Goal: Task Accomplishment & Management: Use online tool/utility

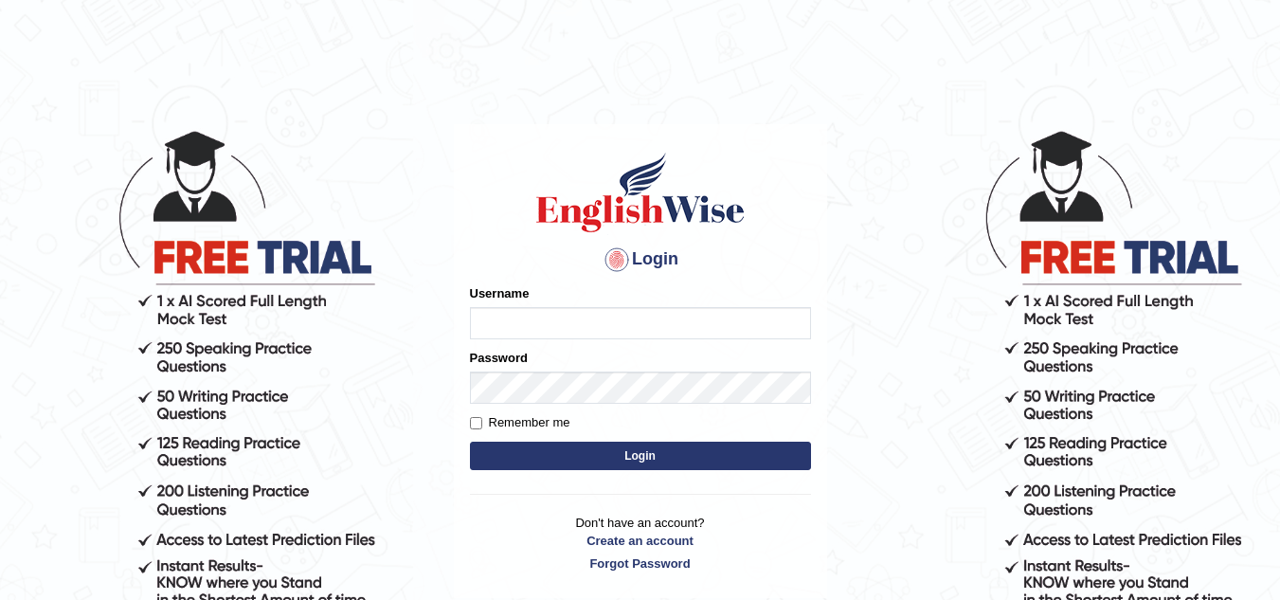
type input "graceelisa2309"
click at [506, 420] on label "Remember me" at bounding box center [520, 422] width 100 height 19
click at [482, 420] on input "Remember me" at bounding box center [476, 423] width 12 height 12
checkbox input "true"
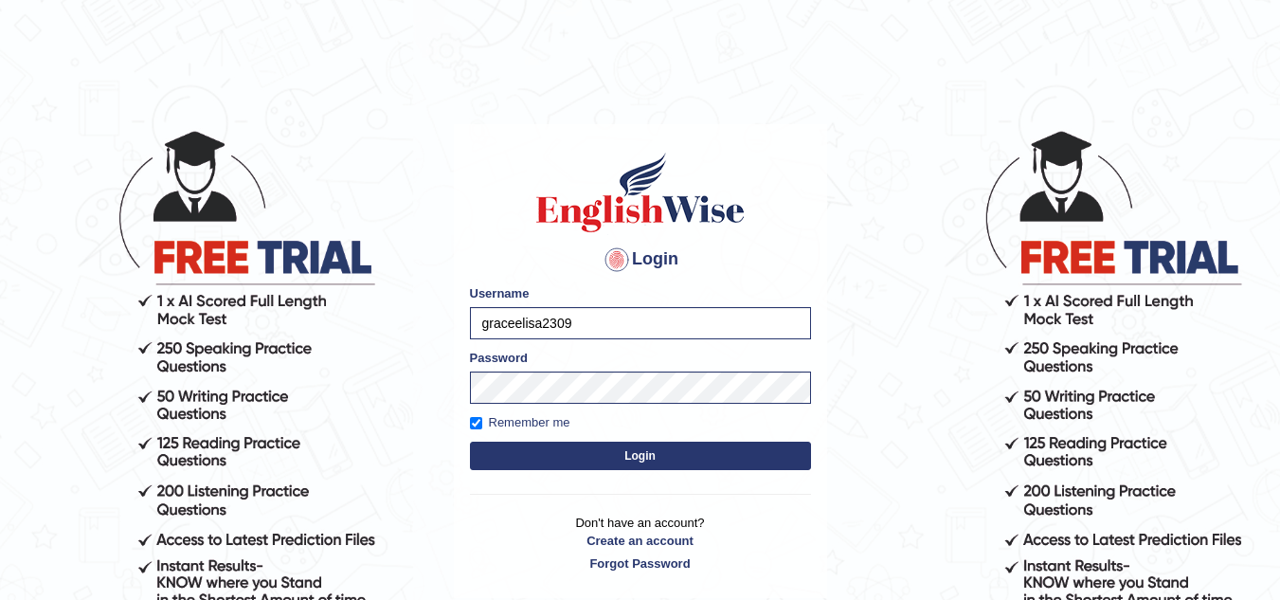
click at [523, 453] on button "Login" at bounding box center [640, 456] width 341 height 28
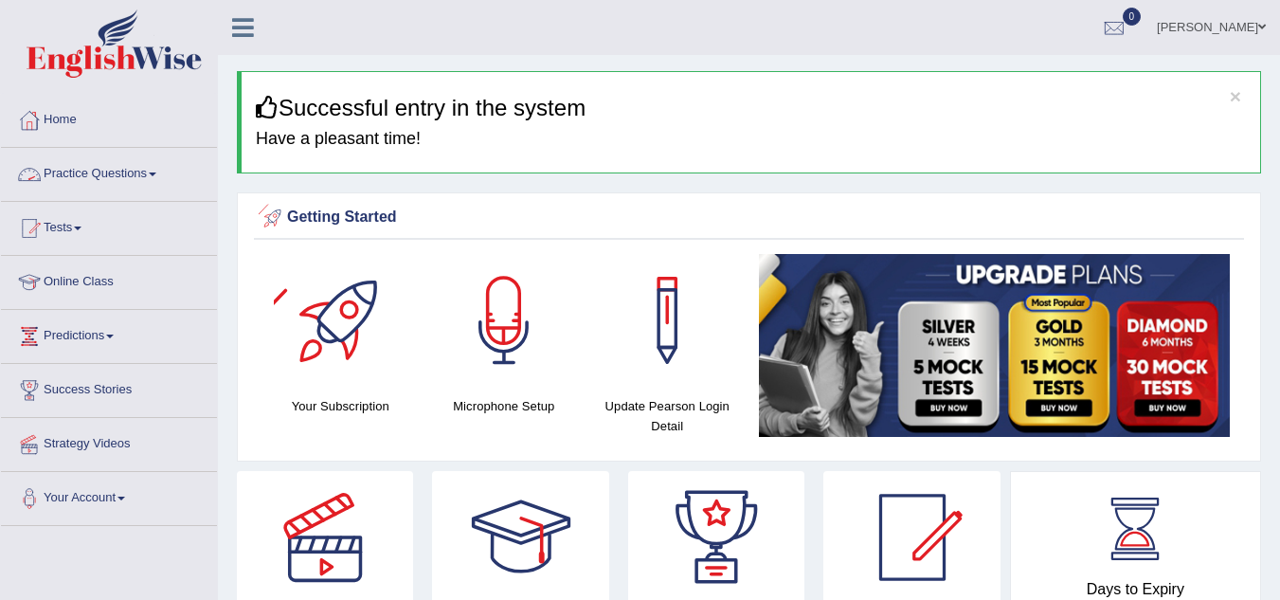
click at [157, 179] on link "Practice Questions" at bounding box center [109, 171] width 216 height 47
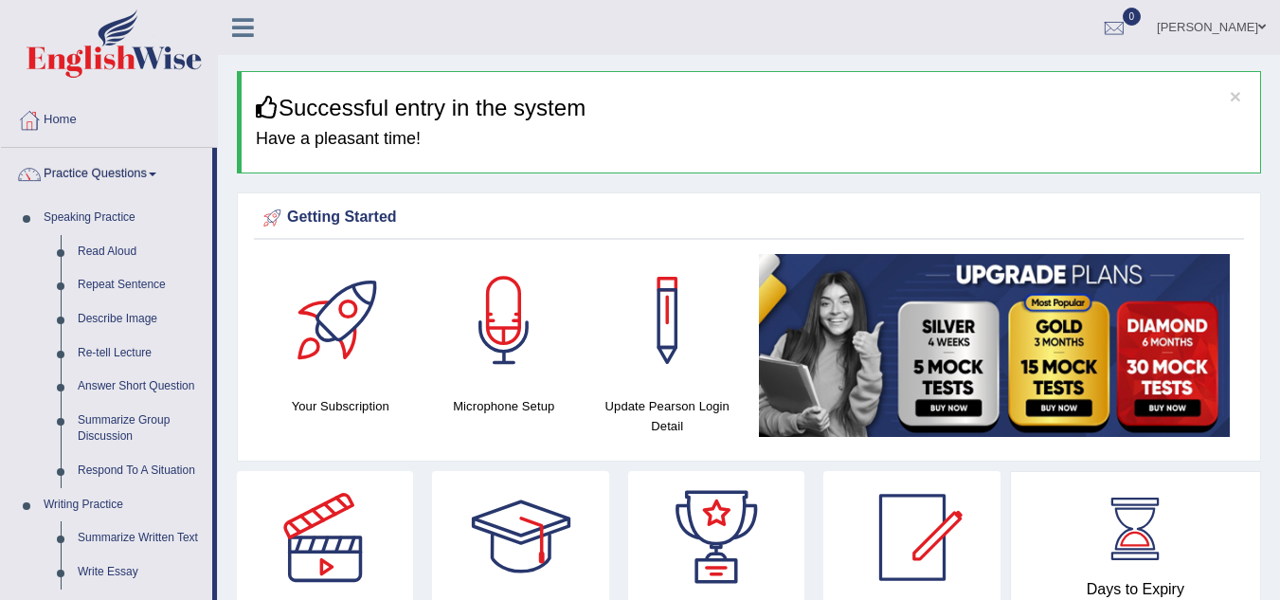
click at [157, 179] on link "Practice Questions" at bounding box center [106, 171] width 211 height 47
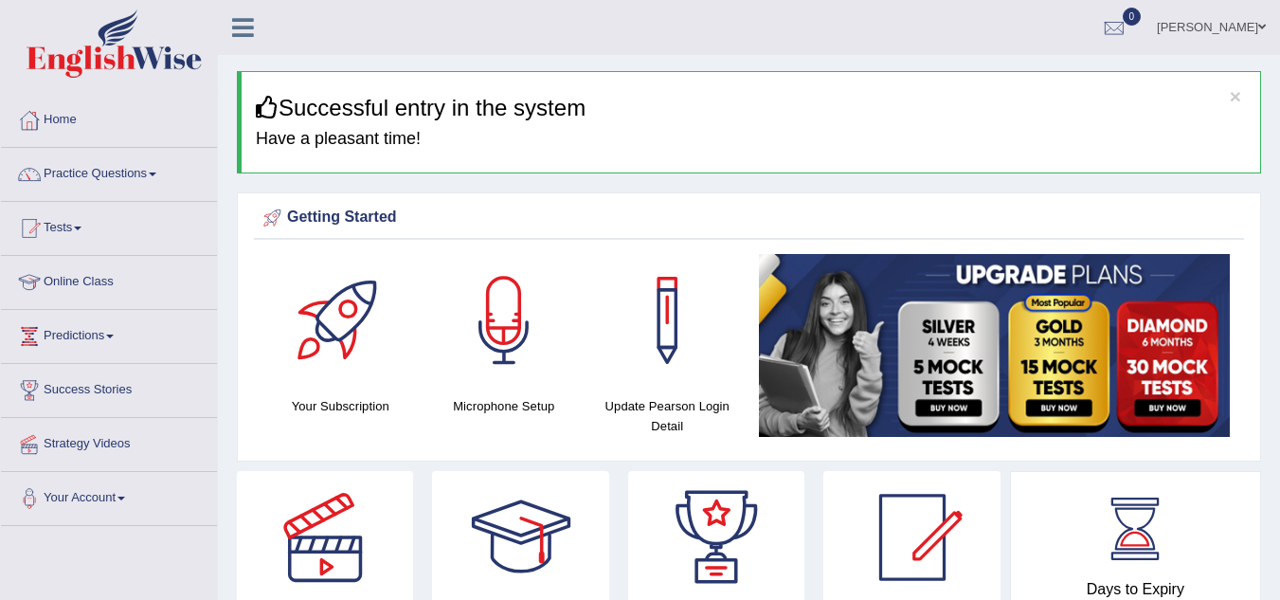
click at [157, 179] on link "Practice Questions" at bounding box center [109, 171] width 216 height 47
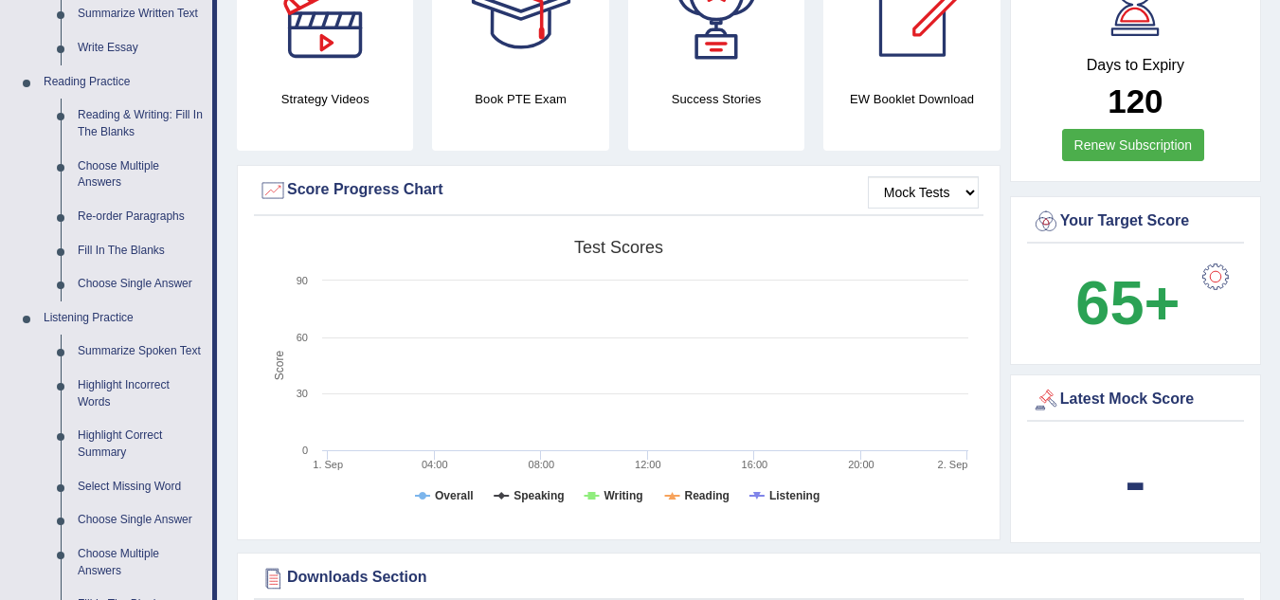
scroll to position [1048, 0]
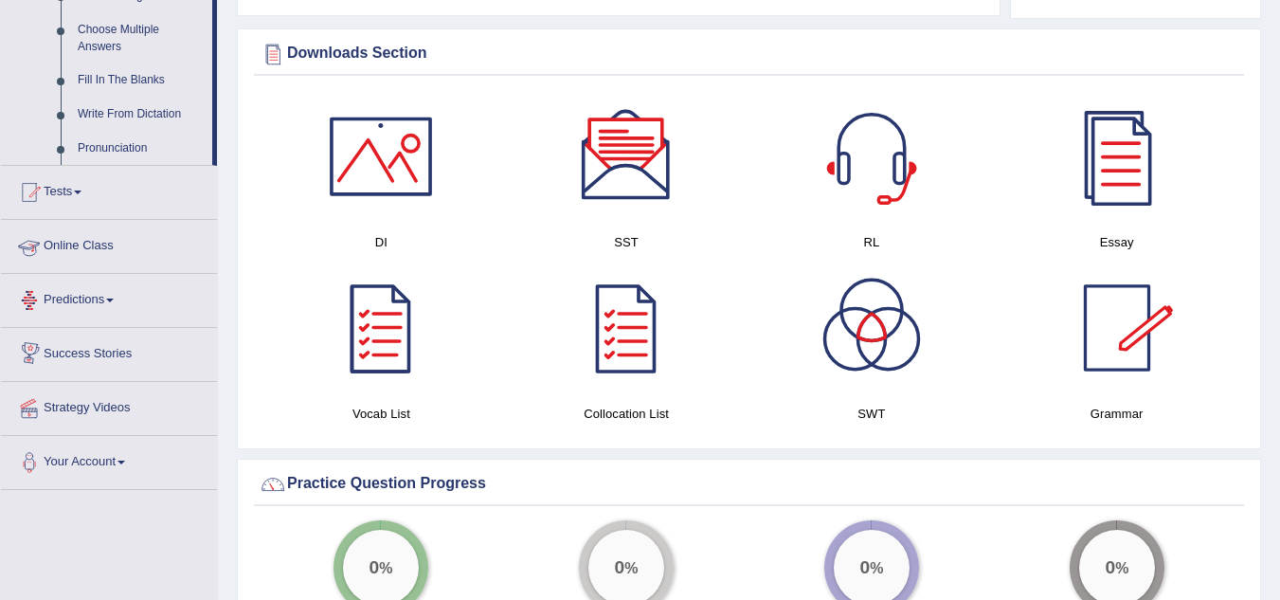
click at [81, 257] on link "Online Class" at bounding box center [109, 243] width 216 height 47
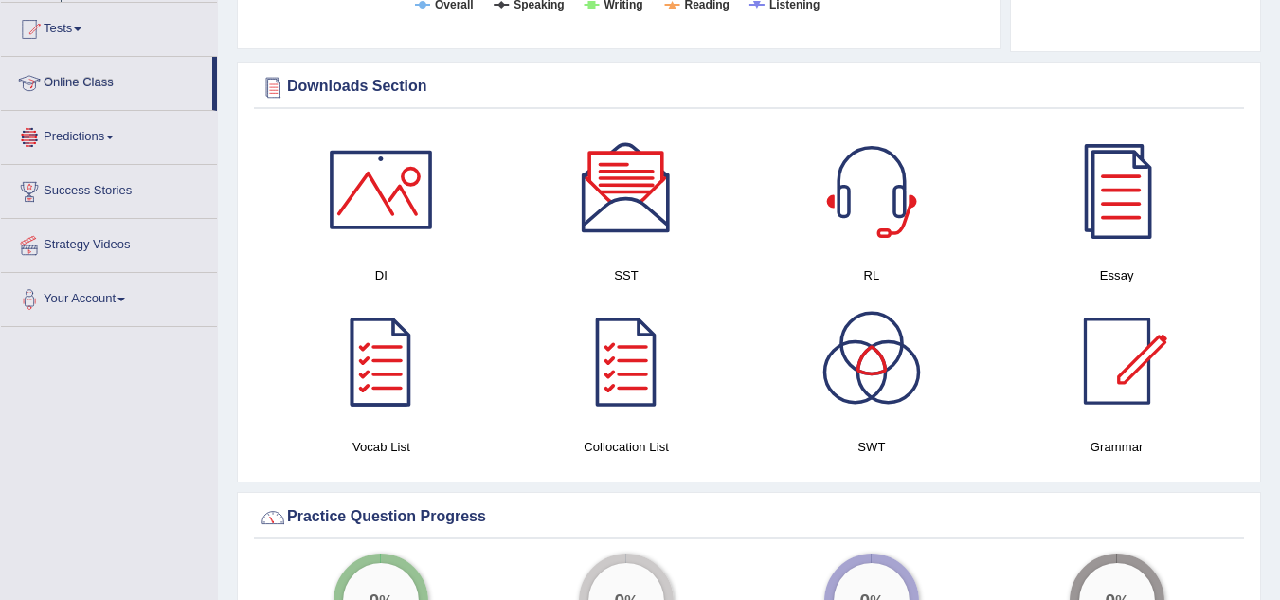
scroll to position [541, 0]
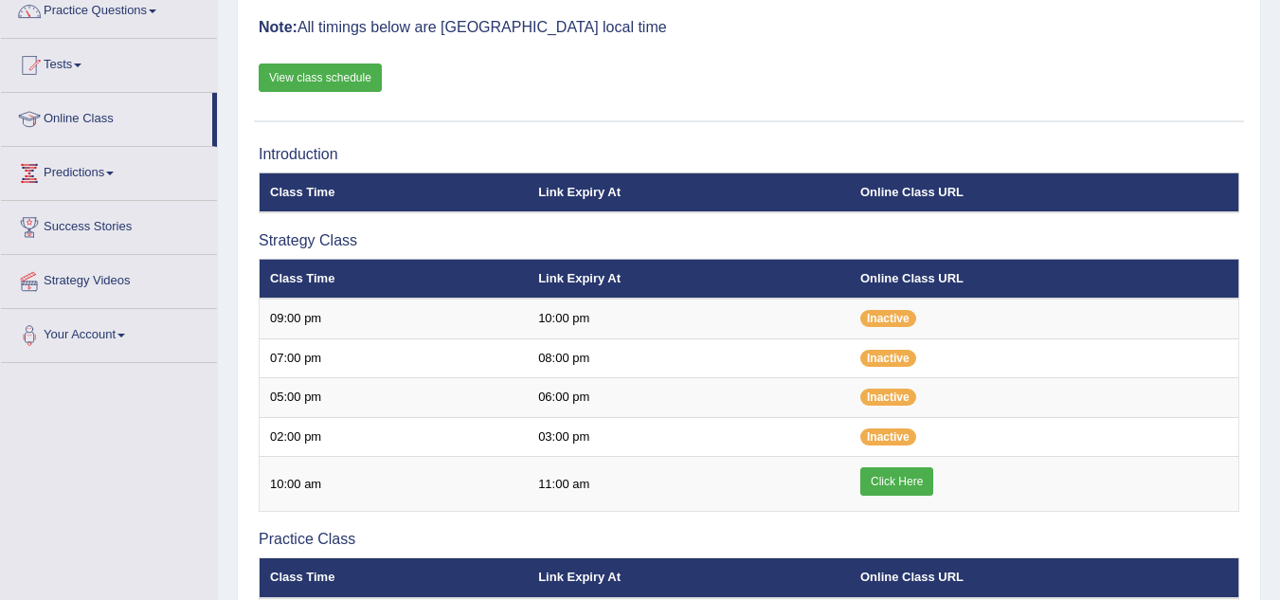
scroll to position [205, 0]
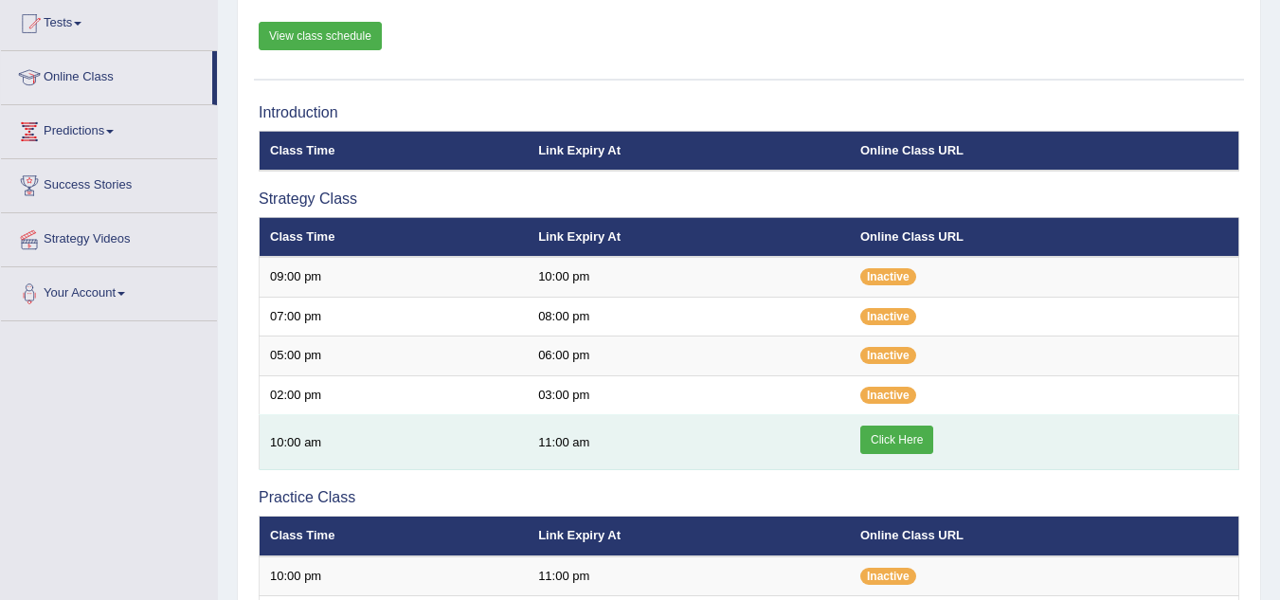
click at [893, 439] on link "Click Here" at bounding box center [896, 439] width 73 height 28
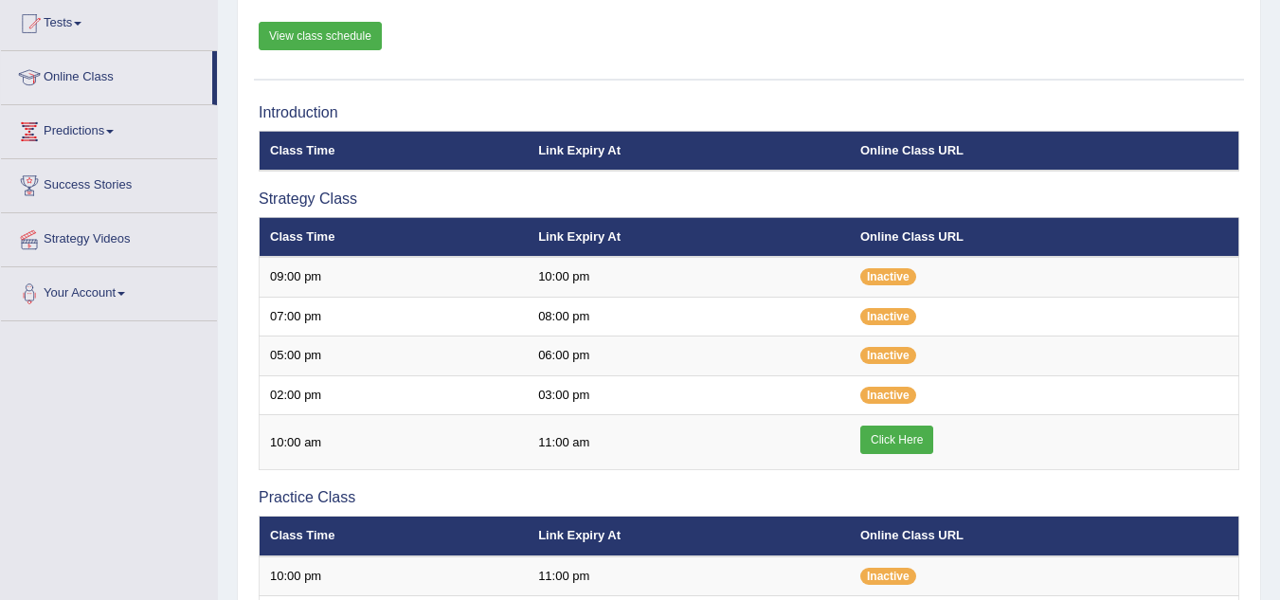
drag, startPoint x: 0, startPoint y: 0, endPoint x: 125, endPoint y: 78, distance: 147.2
click at [125, 78] on link "Online Class" at bounding box center [106, 74] width 211 height 47
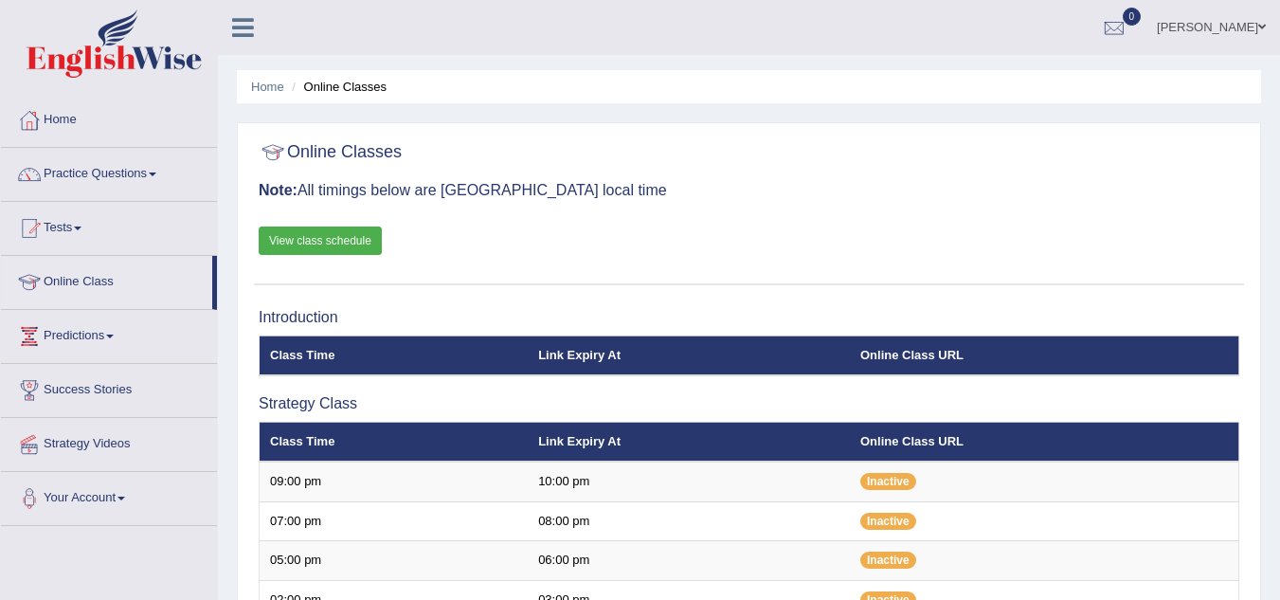
click at [156, 171] on link "Practice Questions" at bounding box center [109, 171] width 216 height 47
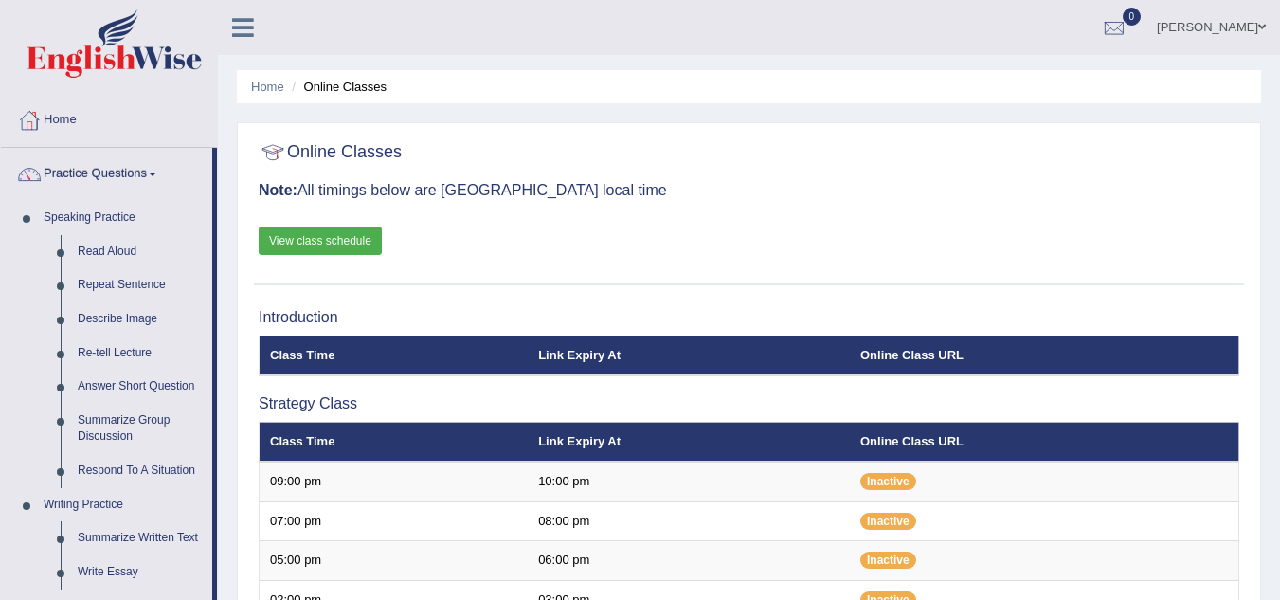
scroll to position [524, 0]
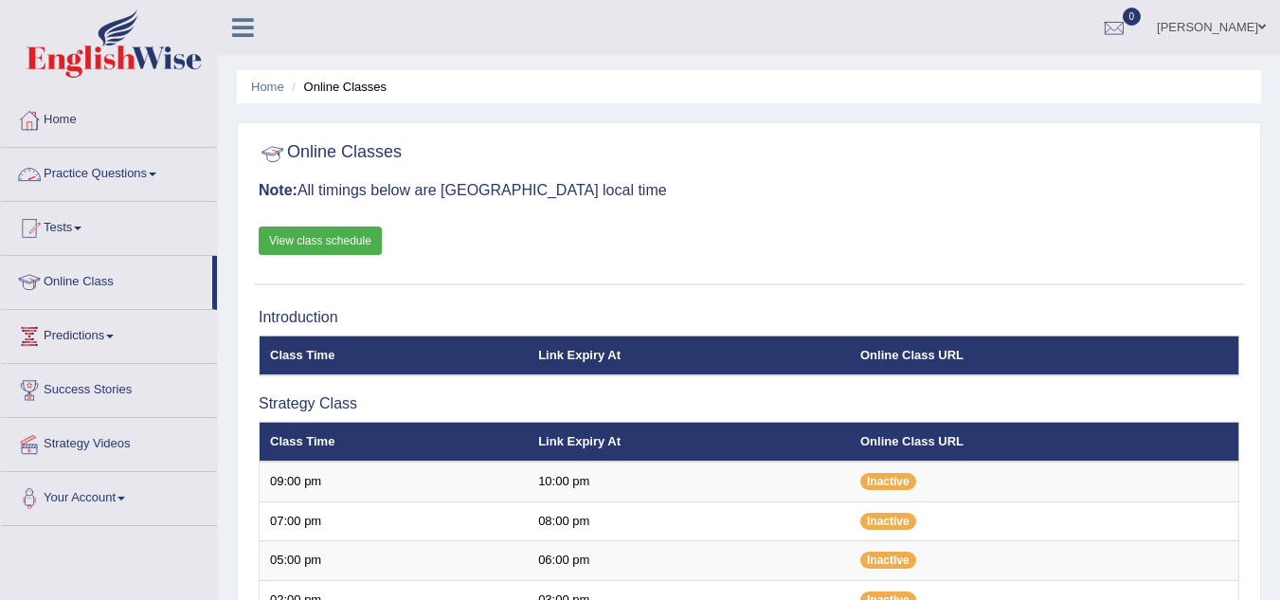
click at [134, 178] on link "Practice Questions" at bounding box center [109, 171] width 216 height 47
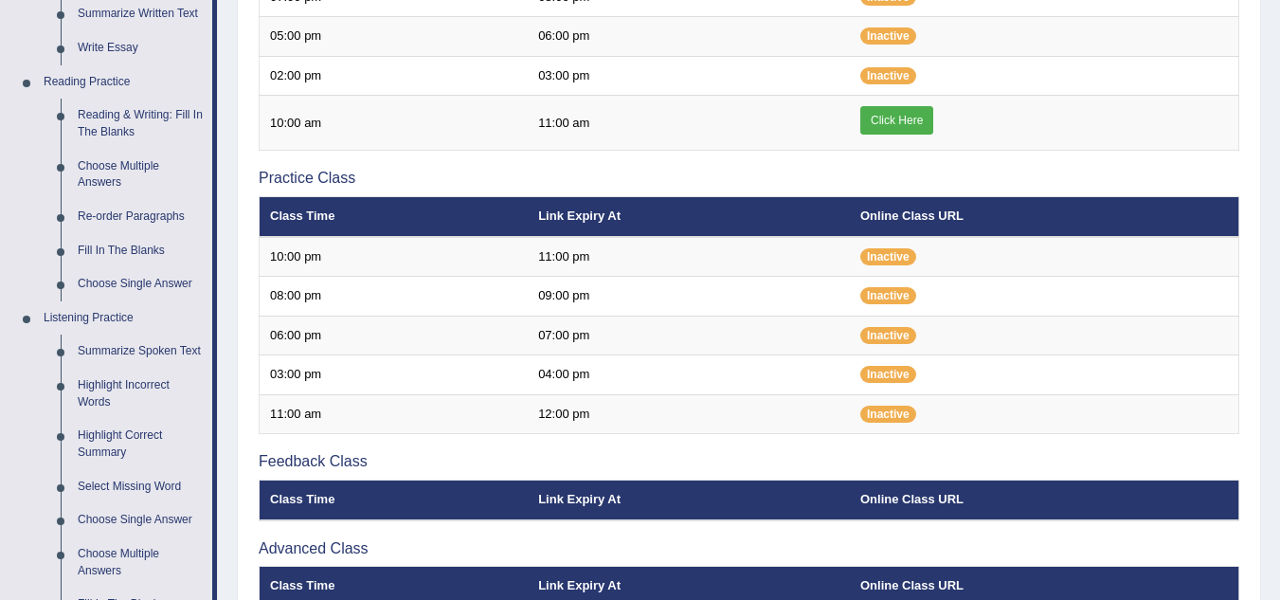
scroll to position [939, 0]
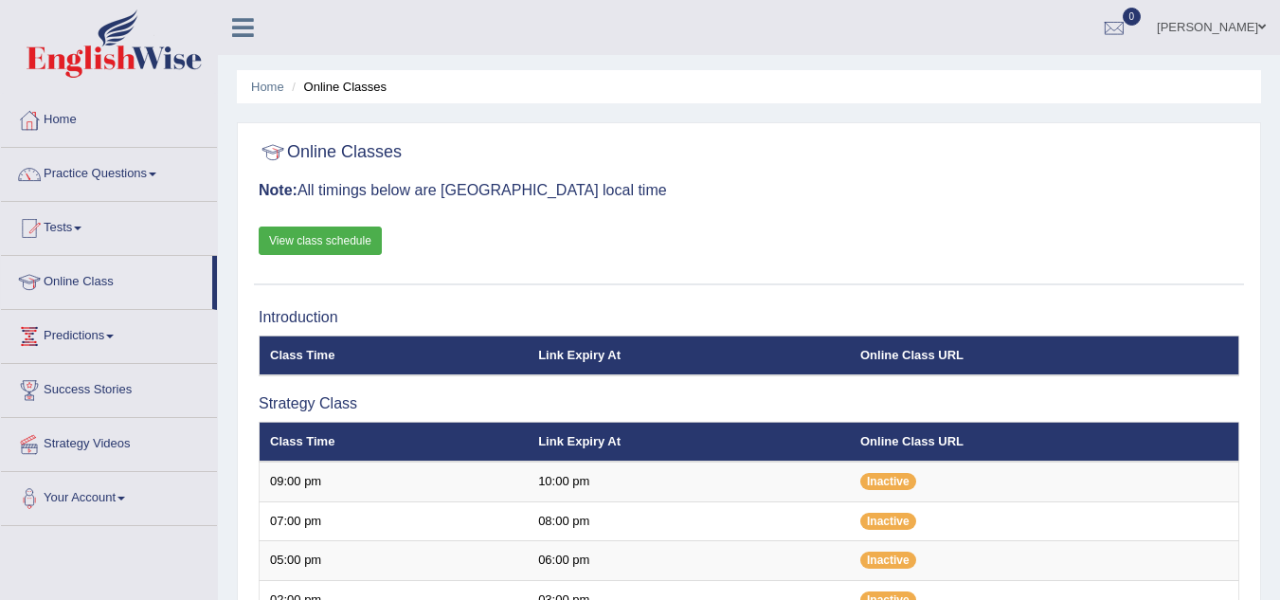
click at [91, 240] on link "Tests" at bounding box center [109, 225] width 216 height 47
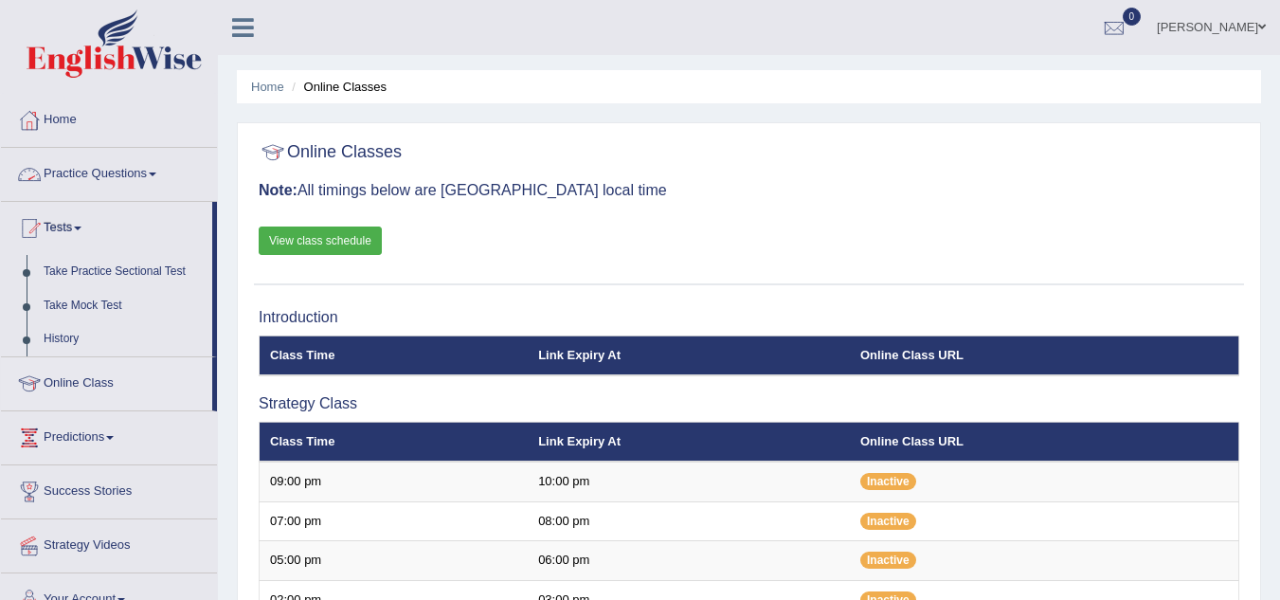
click at [140, 180] on link "Practice Questions" at bounding box center [109, 171] width 216 height 47
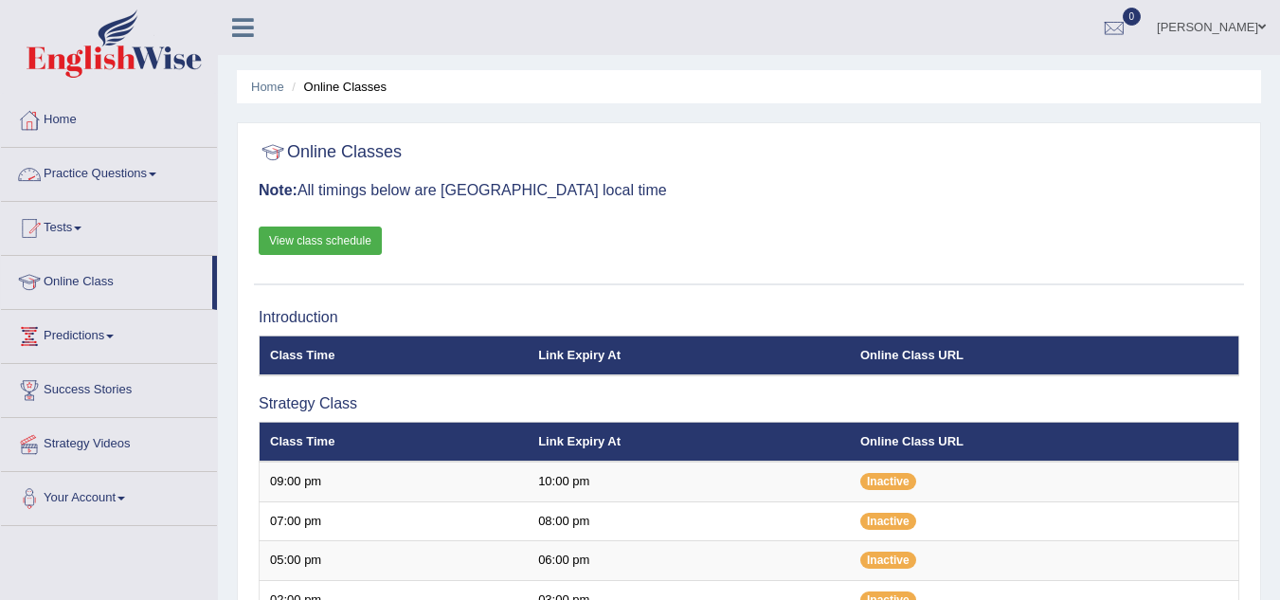
click at [160, 171] on link "Practice Questions" at bounding box center [109, 171] width 216 height 47
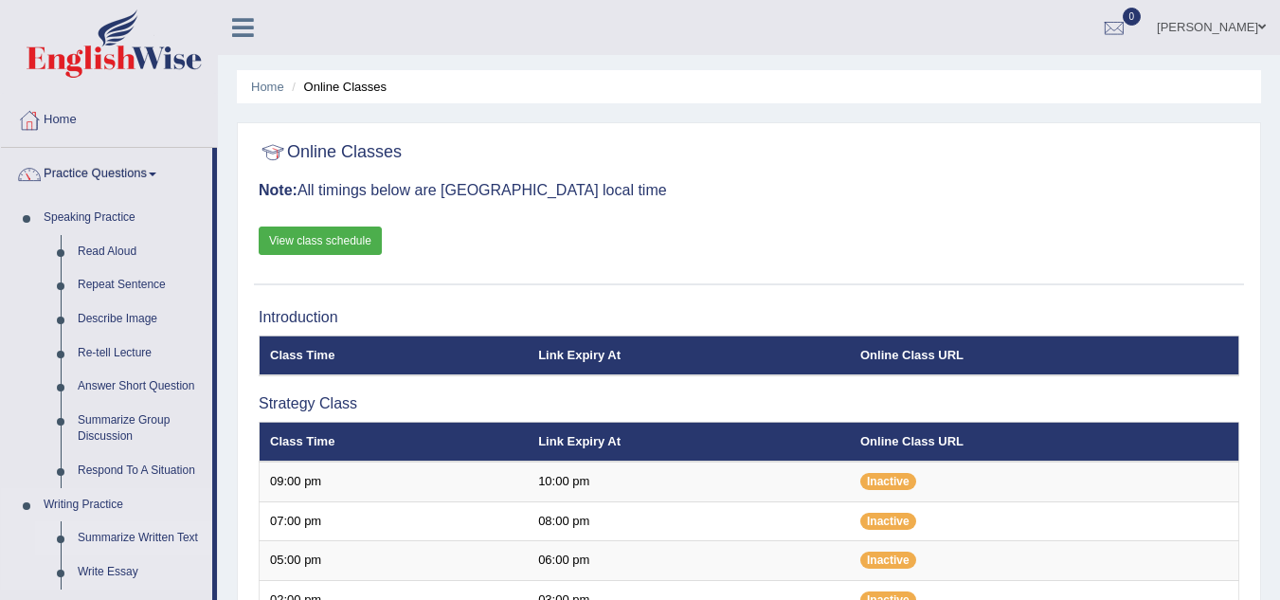
click at [158, 539] on link "Summarize Written Text" at bounding box center [140, 538] width 143 height 34
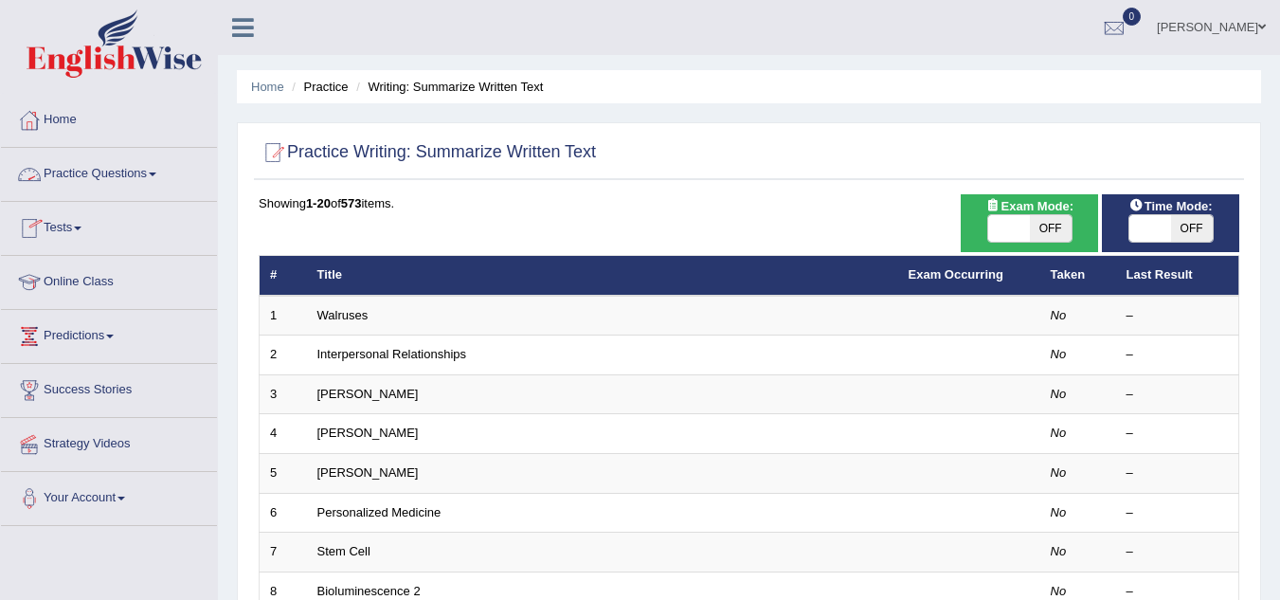
click at [140, 172] on link "Practice Questions" at bounding box center [109, 171] width 216 height 47
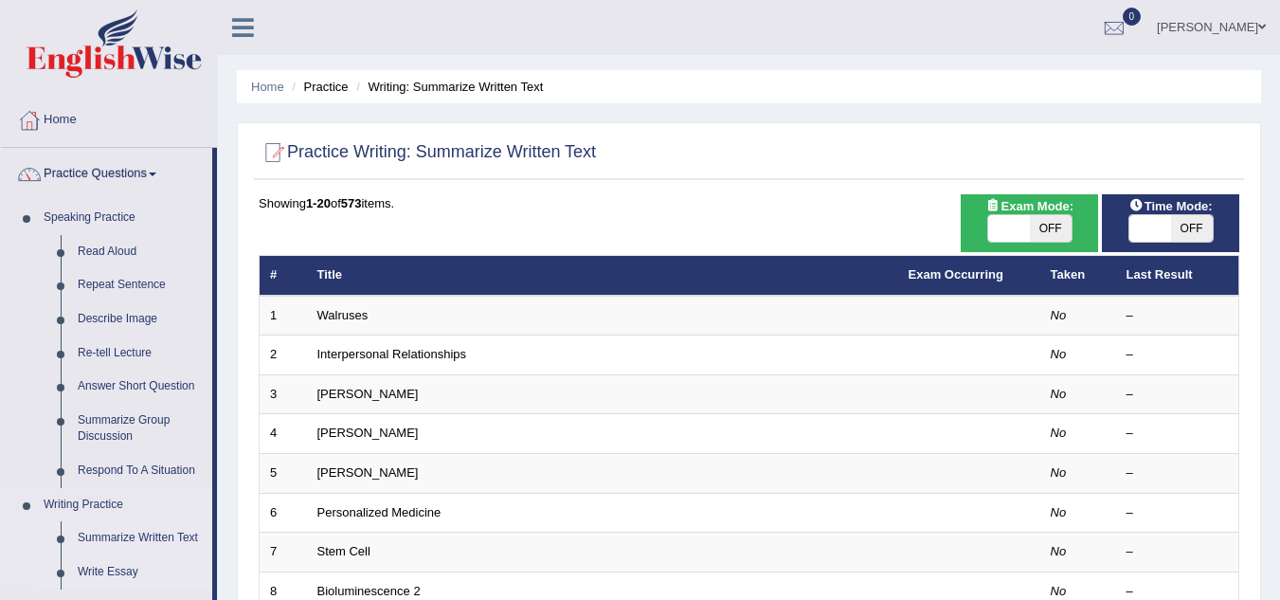
click at [121, 571] on link "Write Essay" at bounding box center [140, 572] width 143 height 34
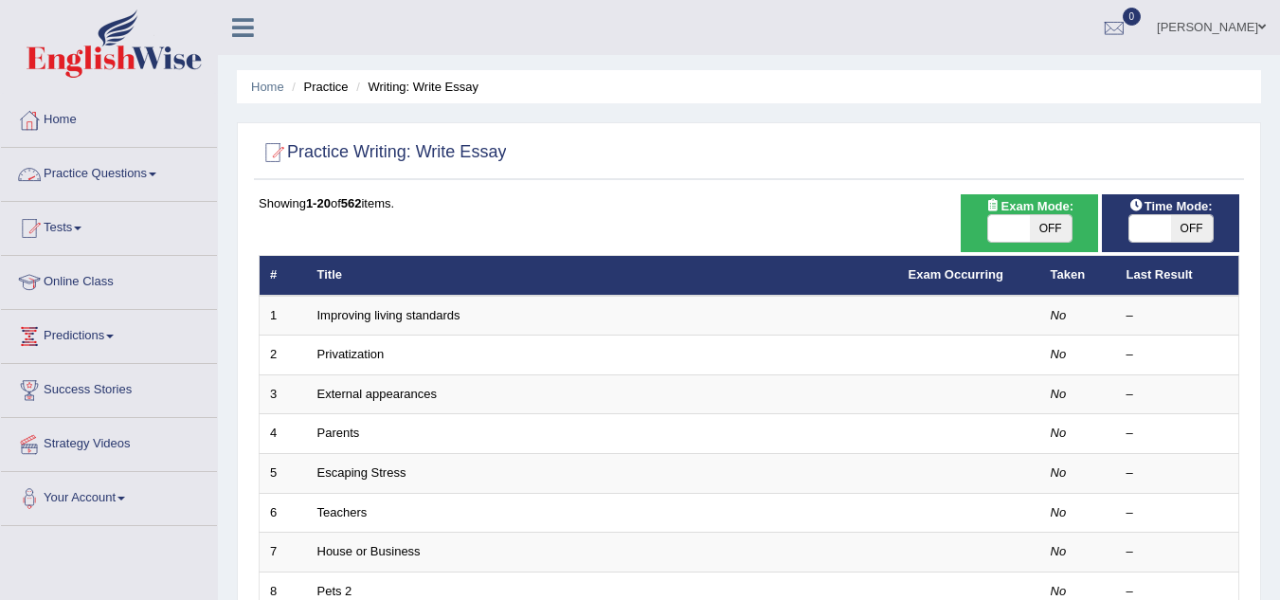
click at [133, 177] on link "Practice Questions" at bounding box center [109, 171] width 216 height 47
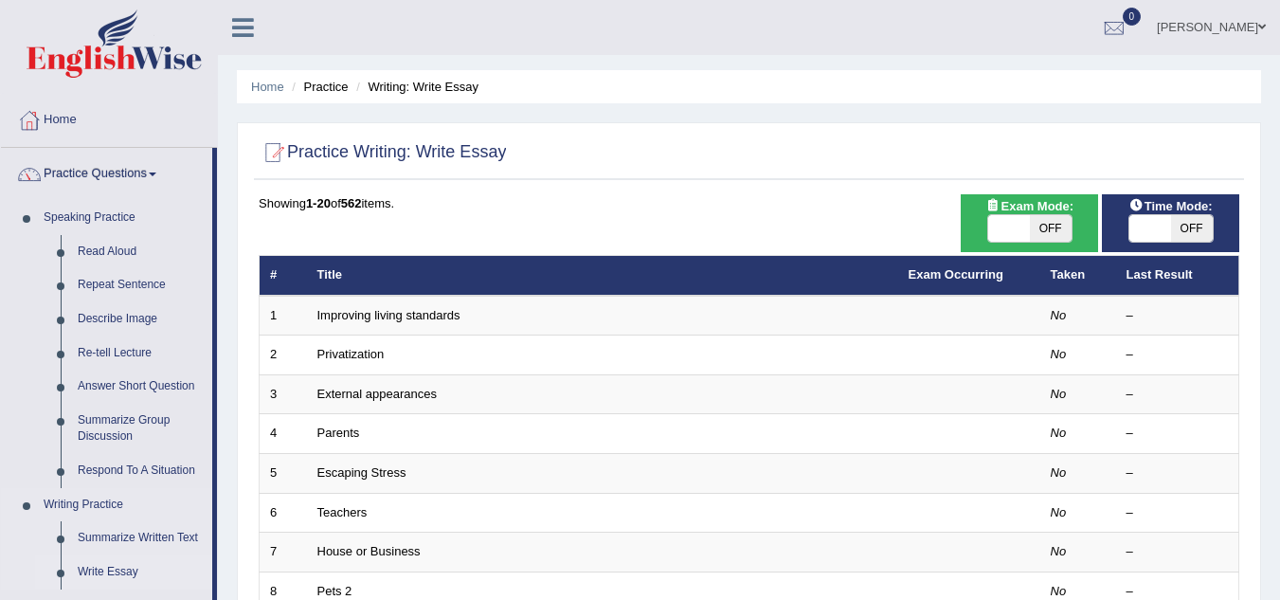
click at [126, 560] on link "Write Essay" at bounding box center [140, 572] width 143 height 34
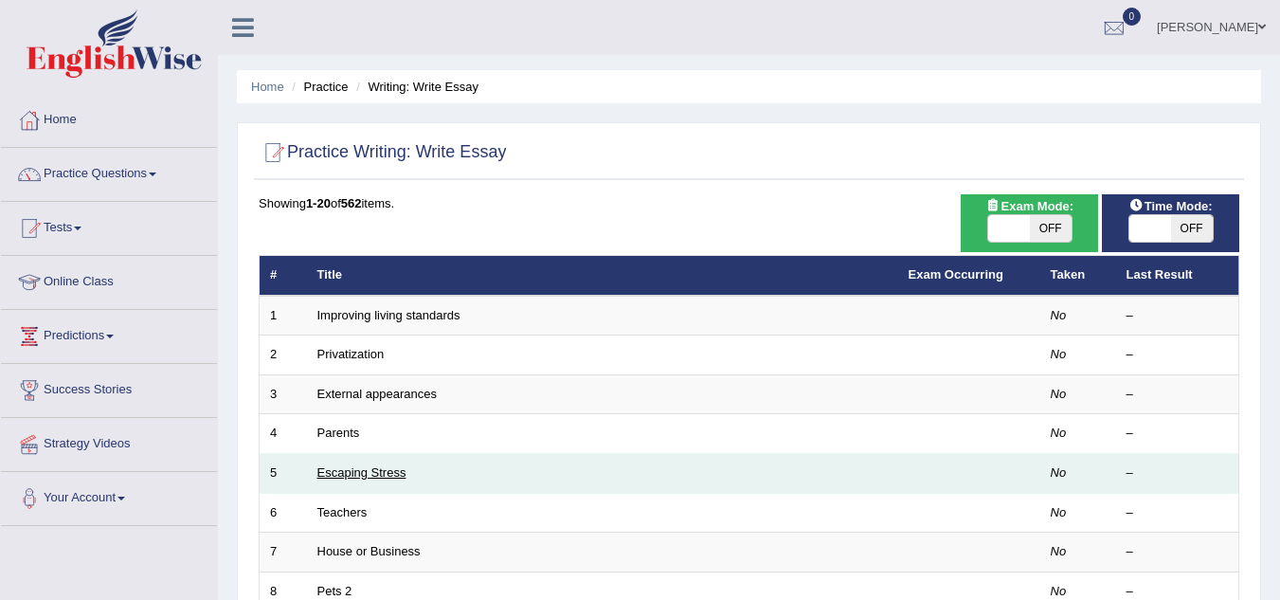
click at [360, 473] on link "Escaping Stress" at bounding box center [361, 472] width 89 height 14
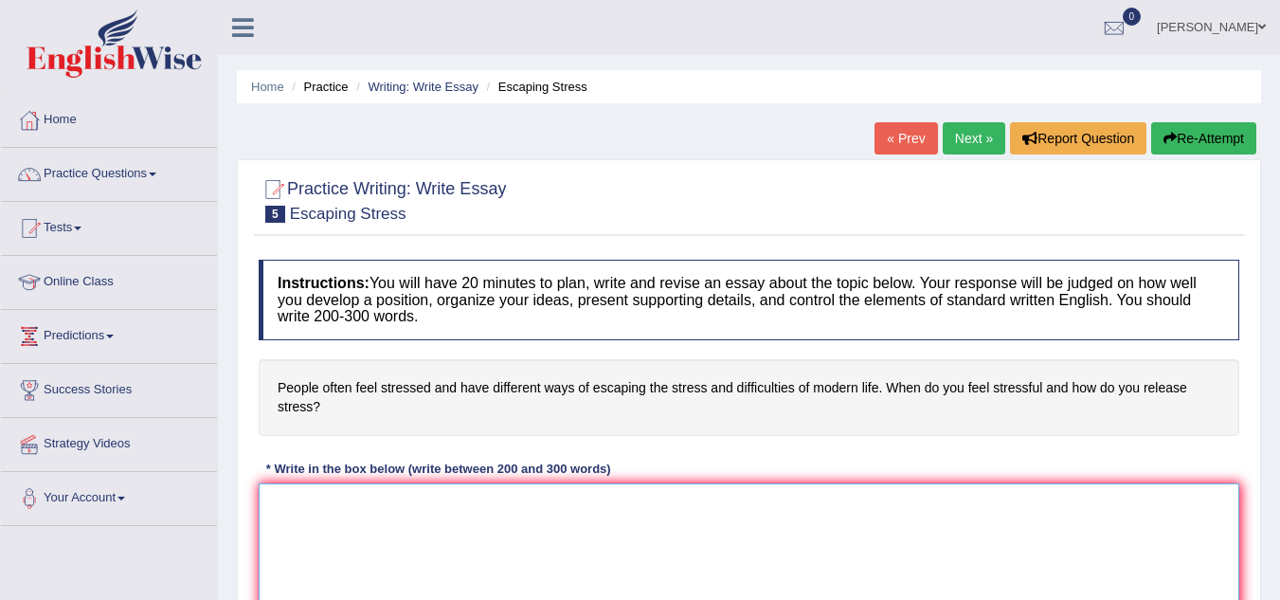
click at [298, 490] on textarea at bounding box center [749, 575] width 981 height 184
paste textarea "The increasing influence of (essay topic) on our lives has ignited numerous dis…"
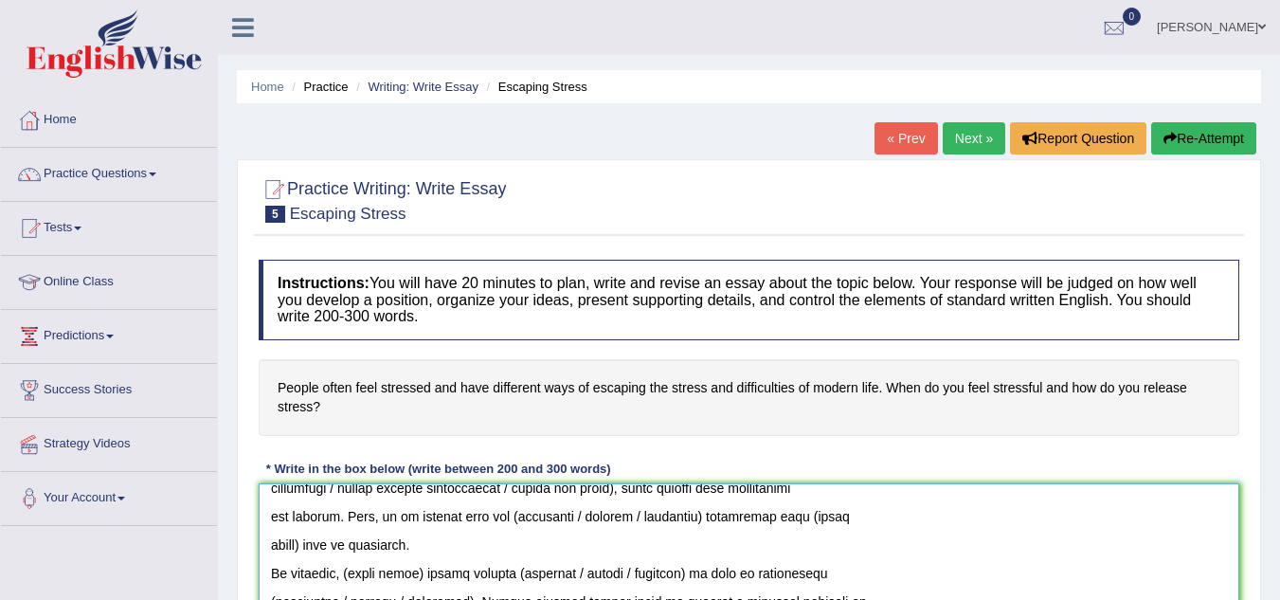
click at [899, 515] on textarea at bounding box center [749, 575] width 981 height 184
click at [378, 526] on textarea at bounding box center [749, 575] width 981 height 184
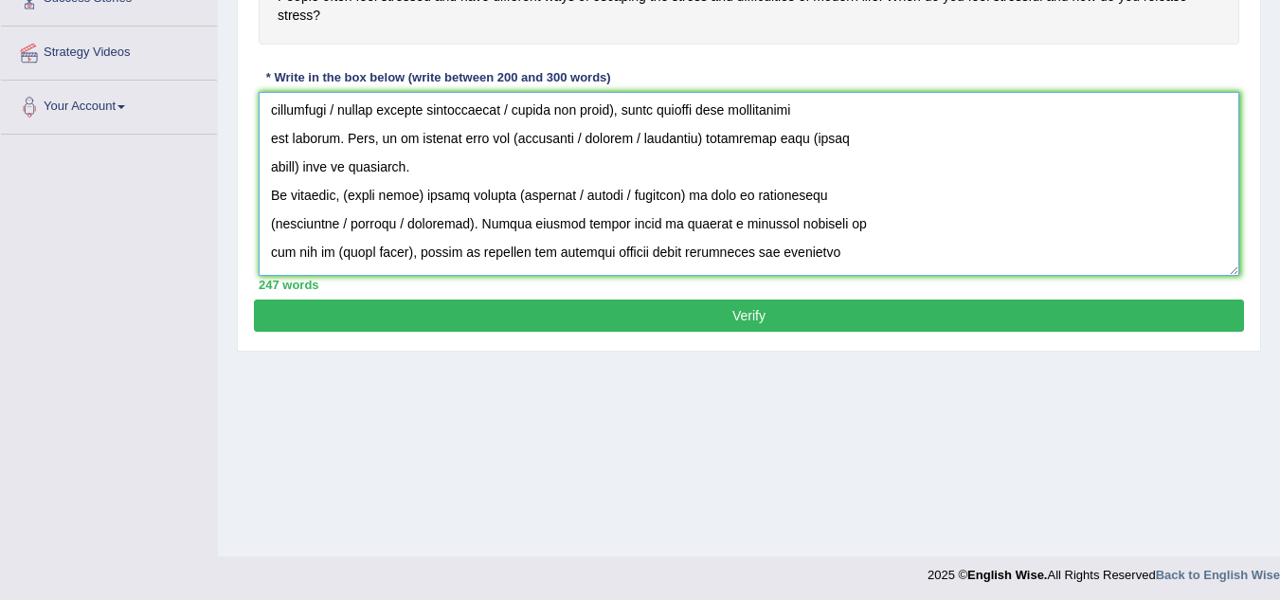
scroll to position [426, 0]
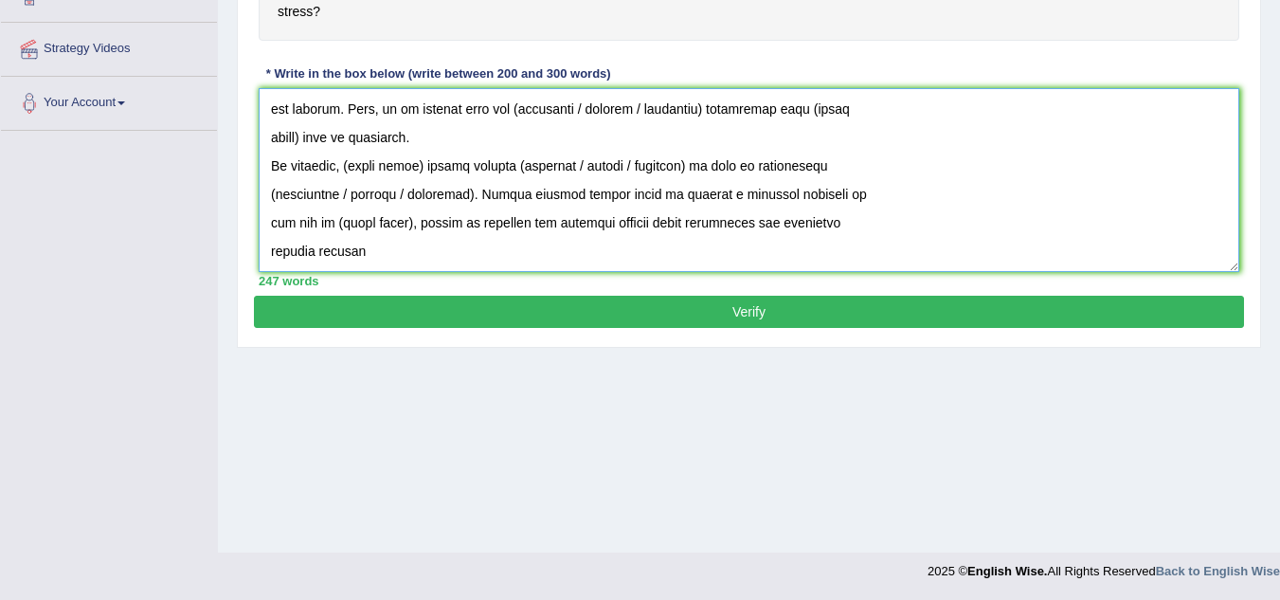
drag, startPoint x: 271, startPoint y: 497, endPoint x: 785, endPoint y: 644, distance: 534.1
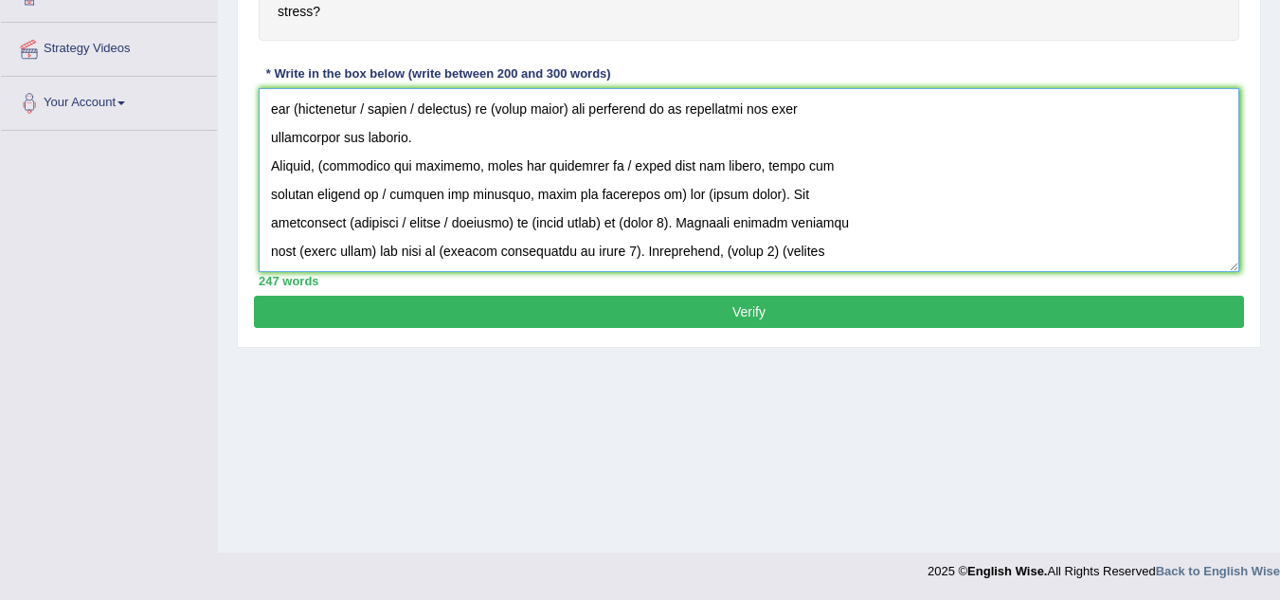
scroll to position [256, 0]
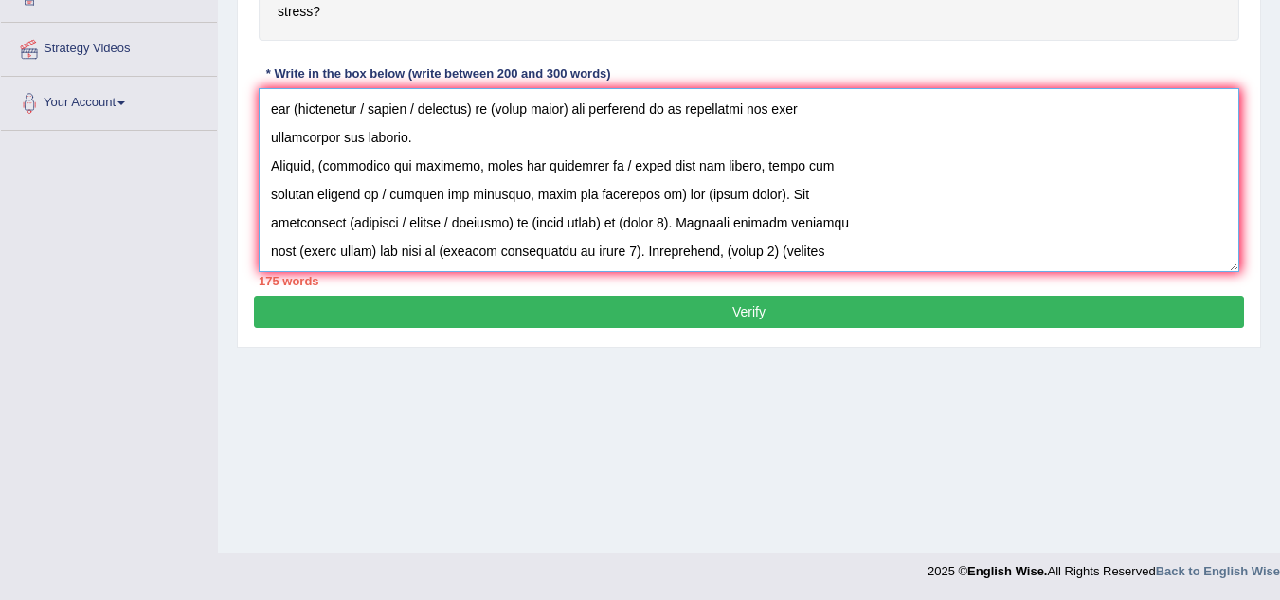
drag, startPoint x: 268, startPoint y: 113, endPoint x: 824, endPoint y: 261, distance: 575.5
click at [824, 261] on textarea at bounding box center [749, 180] width 981 height 184
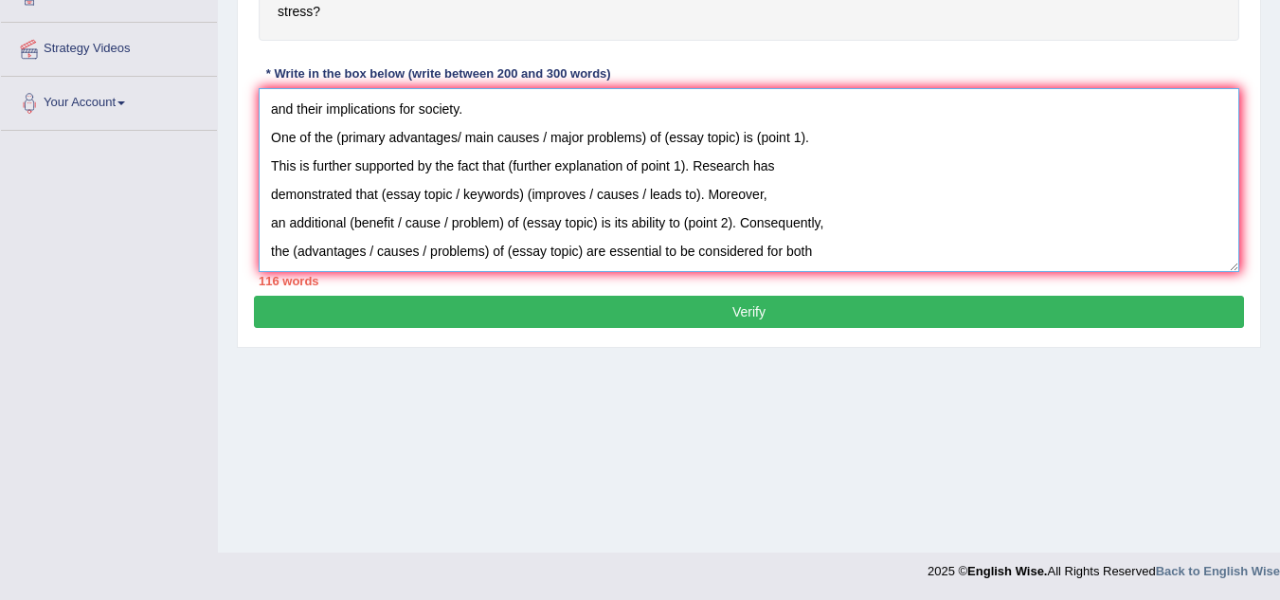
scroll to position [114, 0]
drag, startPoint x: 267, startPoint y: 114, endPoint x: 939, endPoint y: 253, distance: 686.0
click at [939, 253] on textarea "The increasing influence of (essay topic) on our lives has ignited numerous dis…" at bounding box center [749, 180] width 981 height 184
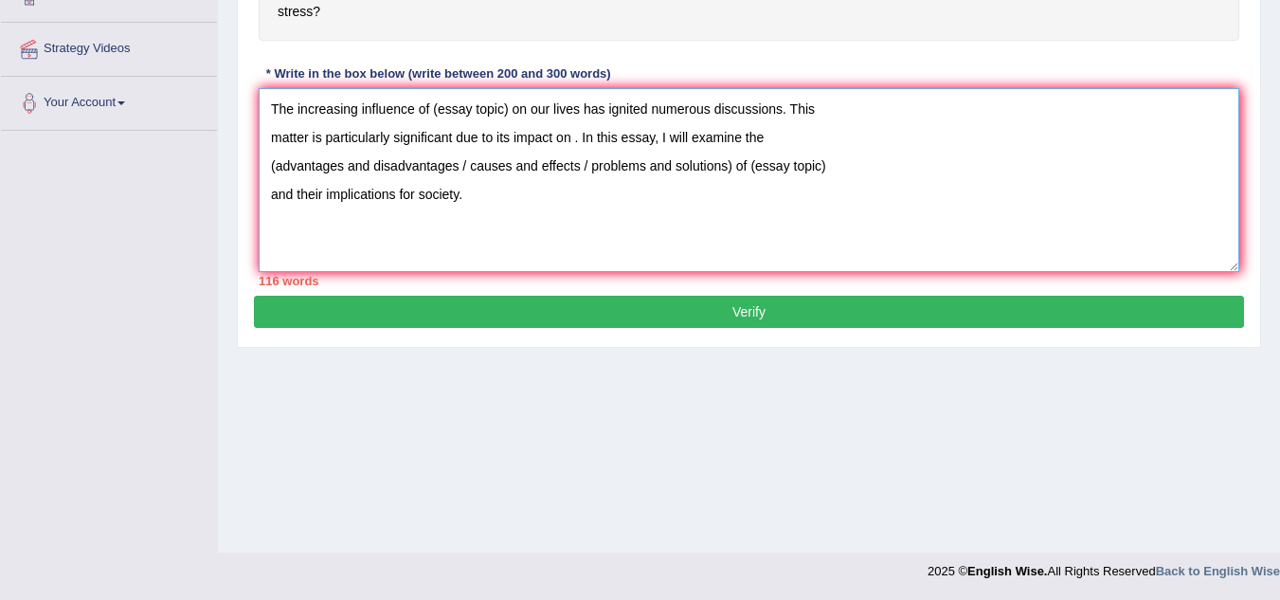
scroll to position [0, 0]
drag, startPoint x: 280, startPoint y: 114, endPoint x: 664, endPoint y: 251, distance: 407.6
click at [664, 251] on textarea "The increasing influence of (essay topic) on our lives has ignited numerous dis…" at bounding box center [749, 180] width 981 height 184
type textarea "T"
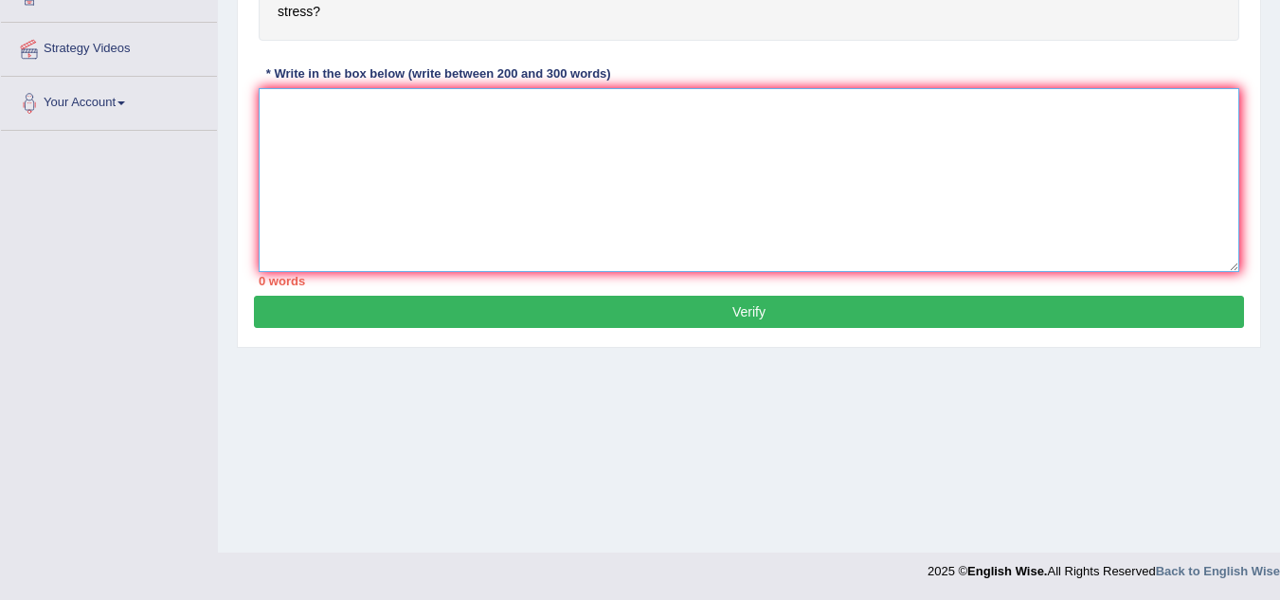
click at [285, 110] on textarea at bounding box center [749, 180] width 981 height 184
paste textarea "The increasing influence of stress on our lives has ignited numerous discussion…"
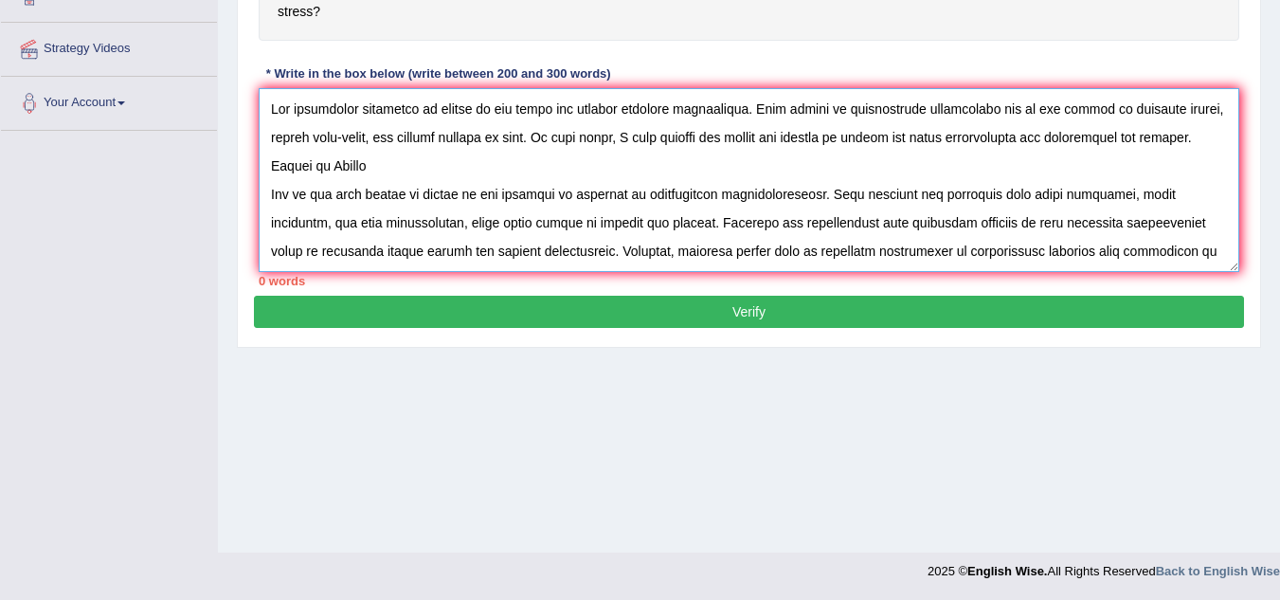
scroll to position [244, 0]
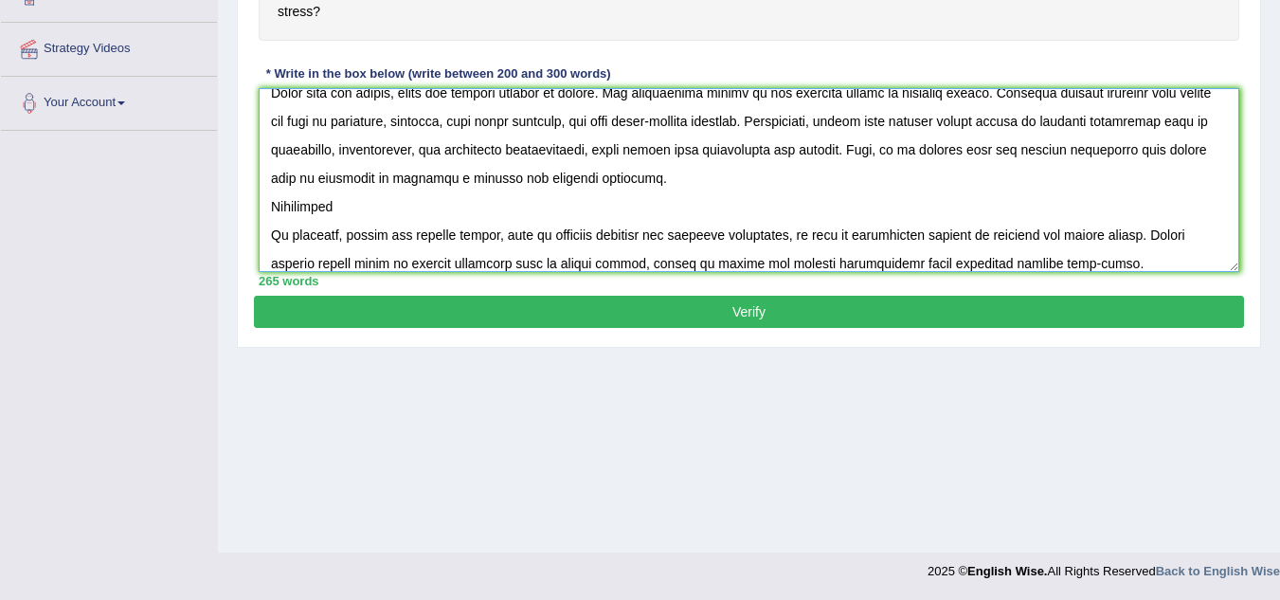
type textarea "The increasing influence of stress on our lives has ignited numerous discussion…"
click at [337, 305] on button "Verify" at bounding box center [749, 312] width 990 height 32
